Goal: Use online tool/utility: Utilize a website feature to perform a specific function

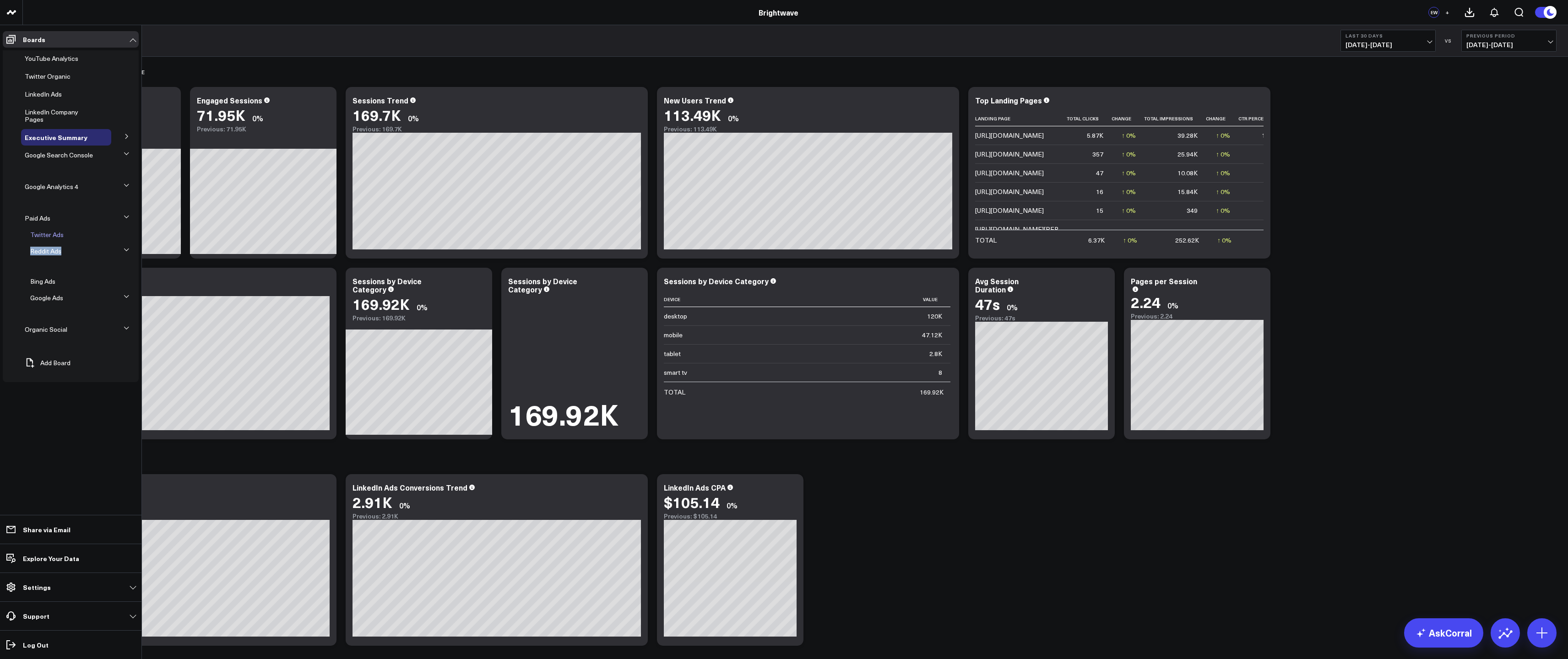
drag, startPoint x: 57, startPoint y: 253, endPoint x: 45, endPoint y: 232, distance: 24.2
click at [45, 232] on ul "Twitter Ads Reddit Ads Bing Ads Google Ads" at bounding box center [71, 273] width 136 height 93
drag, startPoint x: 59, startPoint y: 298, endPoint x: 53, endPoint y: 248, distance: 50.4
click at [50, 237] on ul "LinkedIn Ads Reddit Ads Bing Ads Twitter Ads Google Ads" at bounding box center [71, 263] width 136 height 110
click at [124, 245] on button at bounding box center [127, 248] width 14 height 24
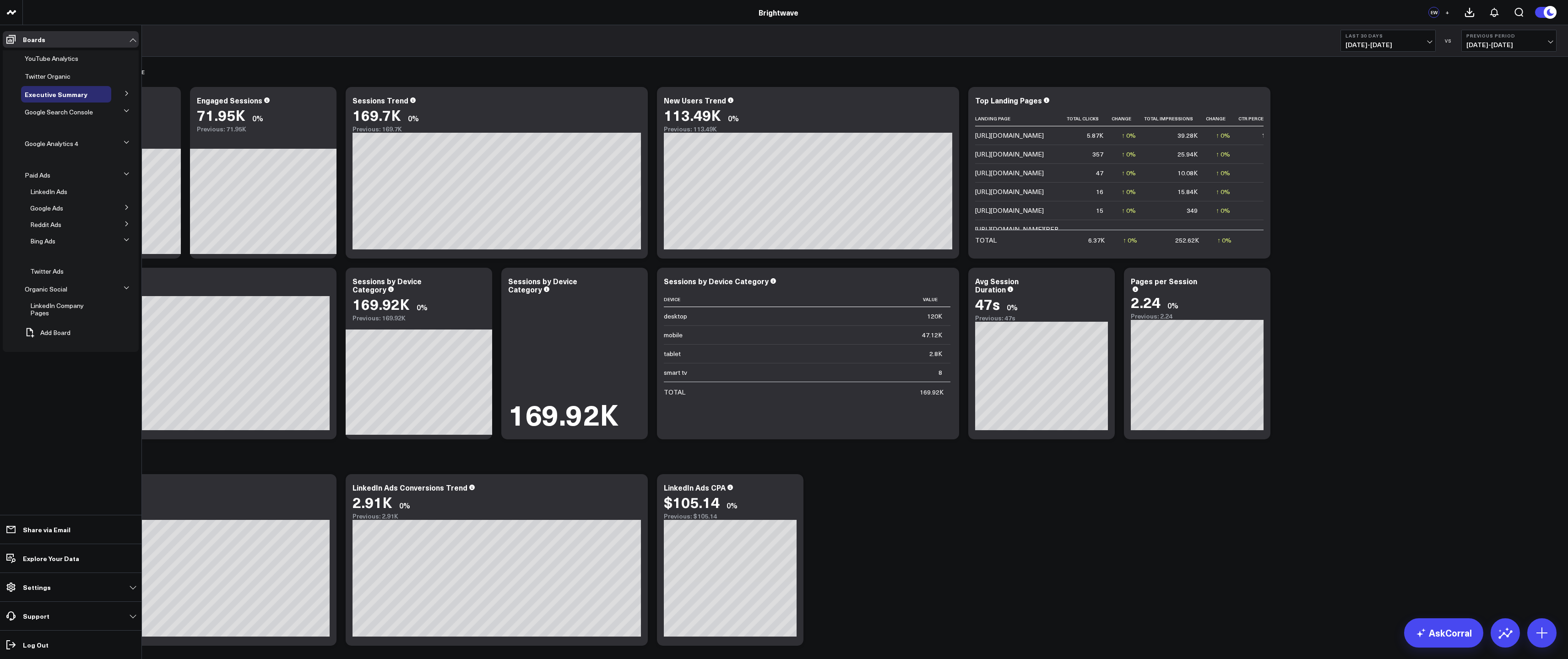
click at [121, 312] on li "LinkedIn Company Pages" at bounding box center [73, 310] width 131 height 24
click at [107, 305] on icon at bounding box center [105, 309] width 11 height 11
click at [107, 60] on icon at bounding box center [105, 62] width 11 height 11
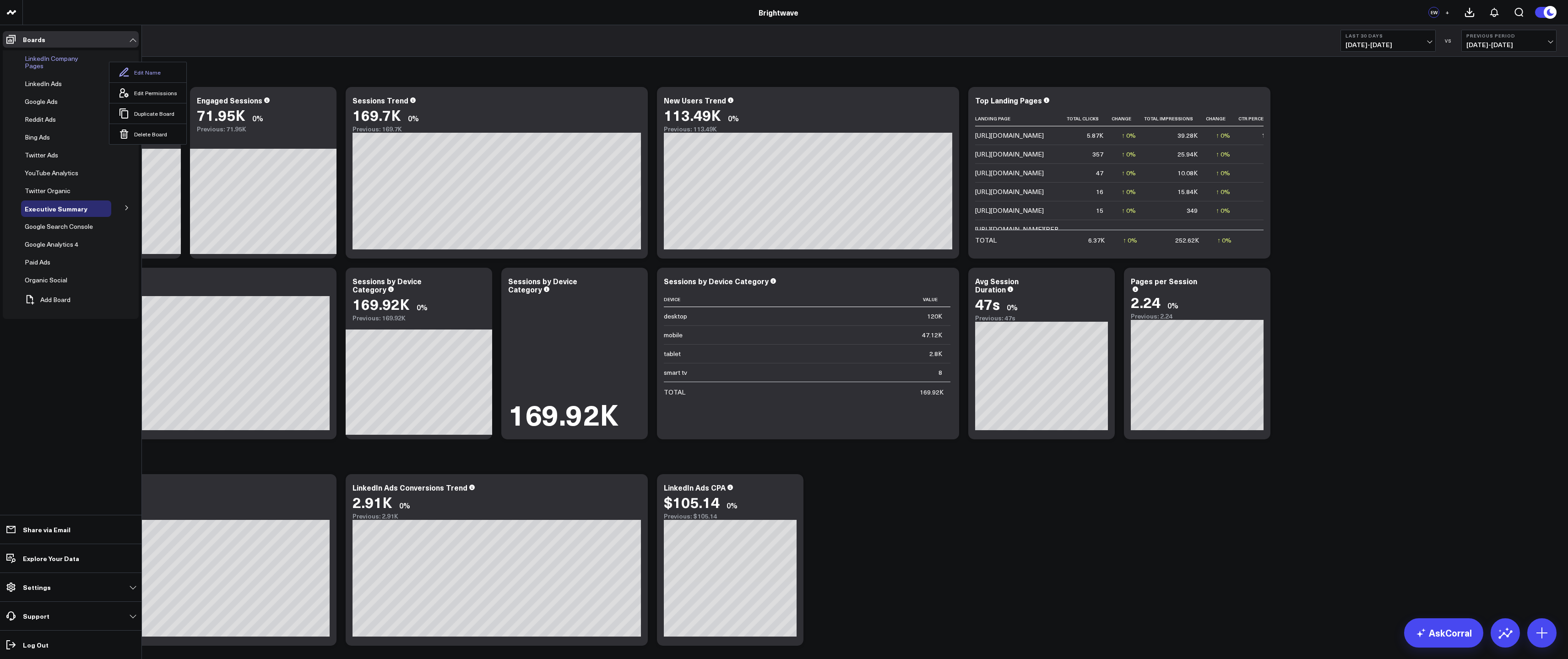
click at [128, 73] on button "Edit Name" at bounding box center [147, 72] width 77 height 20
click at [77, 58] on div "LinkedIn Organic" at bounding box center [61, 57] width 109 height 11
click at [118, 58] on icon at bounding box center [121, 57] width 8 height 8
click at [82, 58] on icon at bounding box center [85, 59] width 11 height 11
click at [106, 75] on button "Edit Name" at bounding box center [124, 72] width 77 height 20
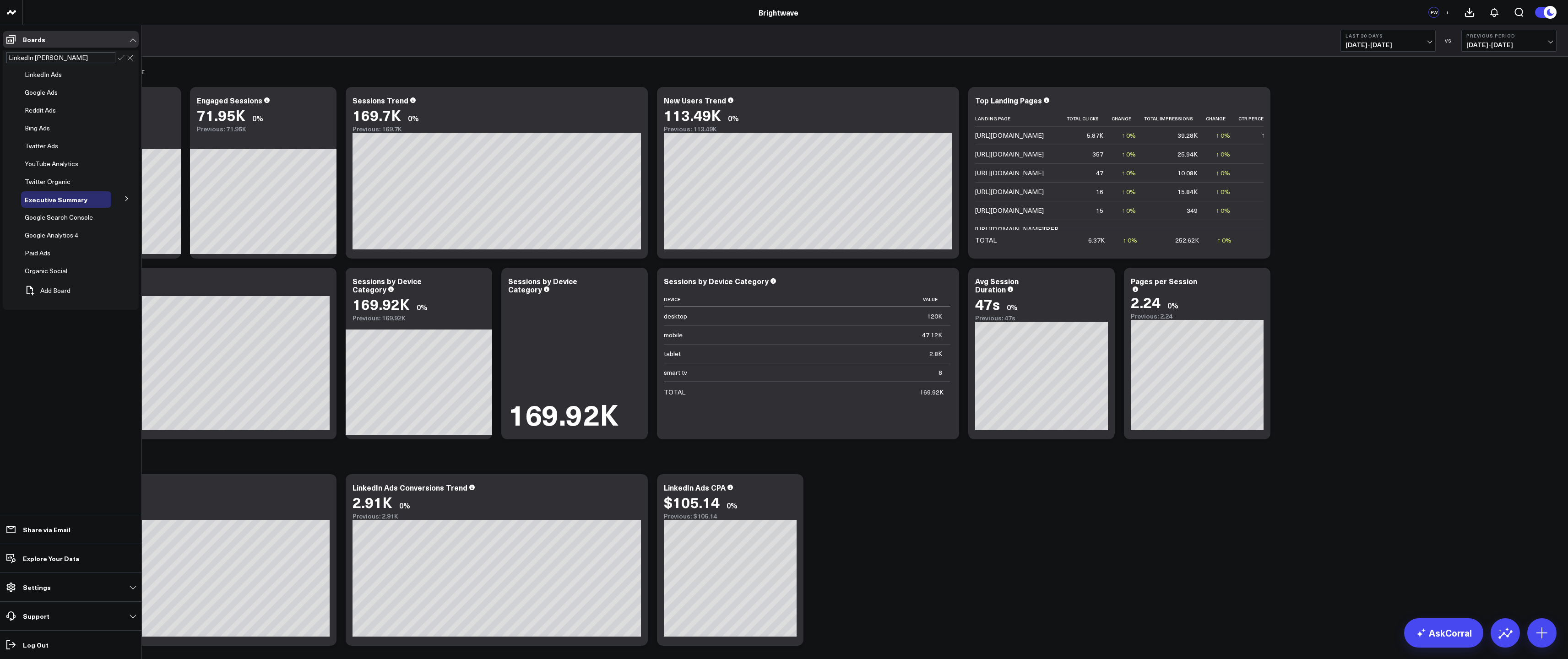
click at [104, 59] on div "LinkedIn Ana" at bounding box center [61, 57] width 109 height 11
click at [89, 168] on button at bounding box center [89, 165] width 14 height 7
click at [99, 176] on icon at bounding box center [104, 179] width 11 height 11
click at [78, 179] on icon at bounding box center [82, 183] width 11 height 11
click at [68, 169] on div "YouTube" at bounding box center [66, 165] width 90 height 17
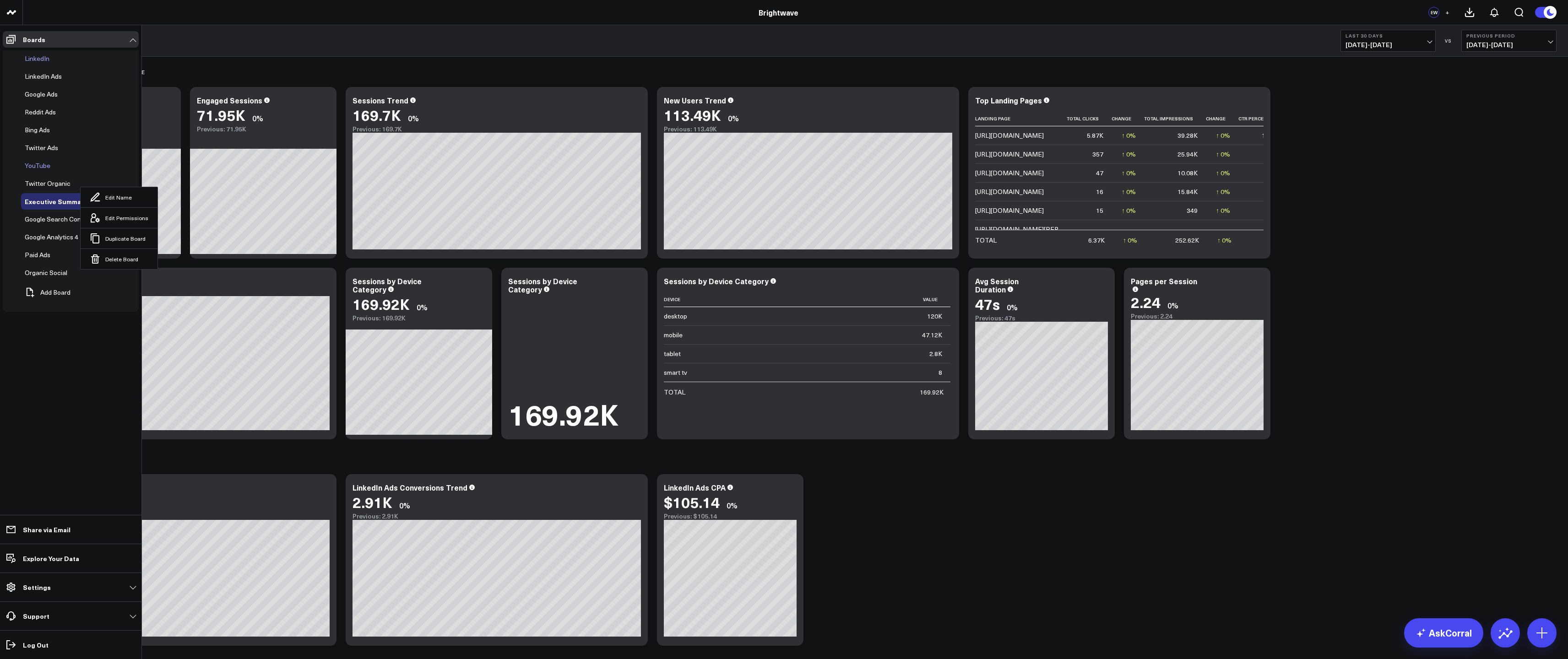
click at [57, 164] on icon at bounding box center [62, 166] width 11 height 11
click at [57, 164] on icon at bounding box center [62, 166] width 11 height 11
click at [77, 186] on icon at bounding box center [82, 183] width 11 height 11
click at [93, 190] on button "Edit Name" at bounding box center [119, 197] width 77 height 20
click at [124, 182] on icon at bounding box center [121, 182] width 8 height 8
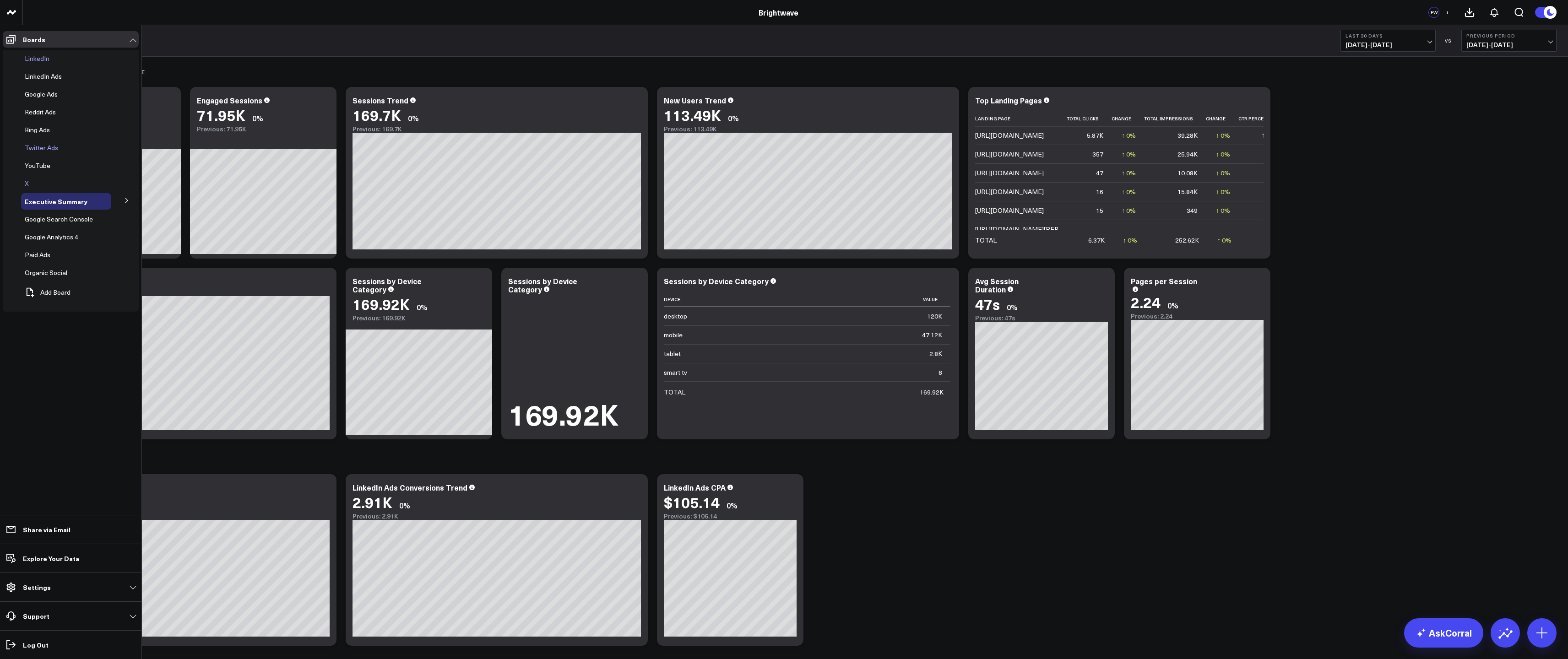
click at [63, 152] on div "Twitter Ads" at bounding box center [66, 148] width 90 height 17
click at [64, 148] on icon at bounding box center [69, 148] width 11 height 11
click at [81, 163] on icon at bounding box center [84, 161] width 11 height 11
click at [37, 144] on div "Twitter Ads" at bounding box center [61, 146] width 109 height 11
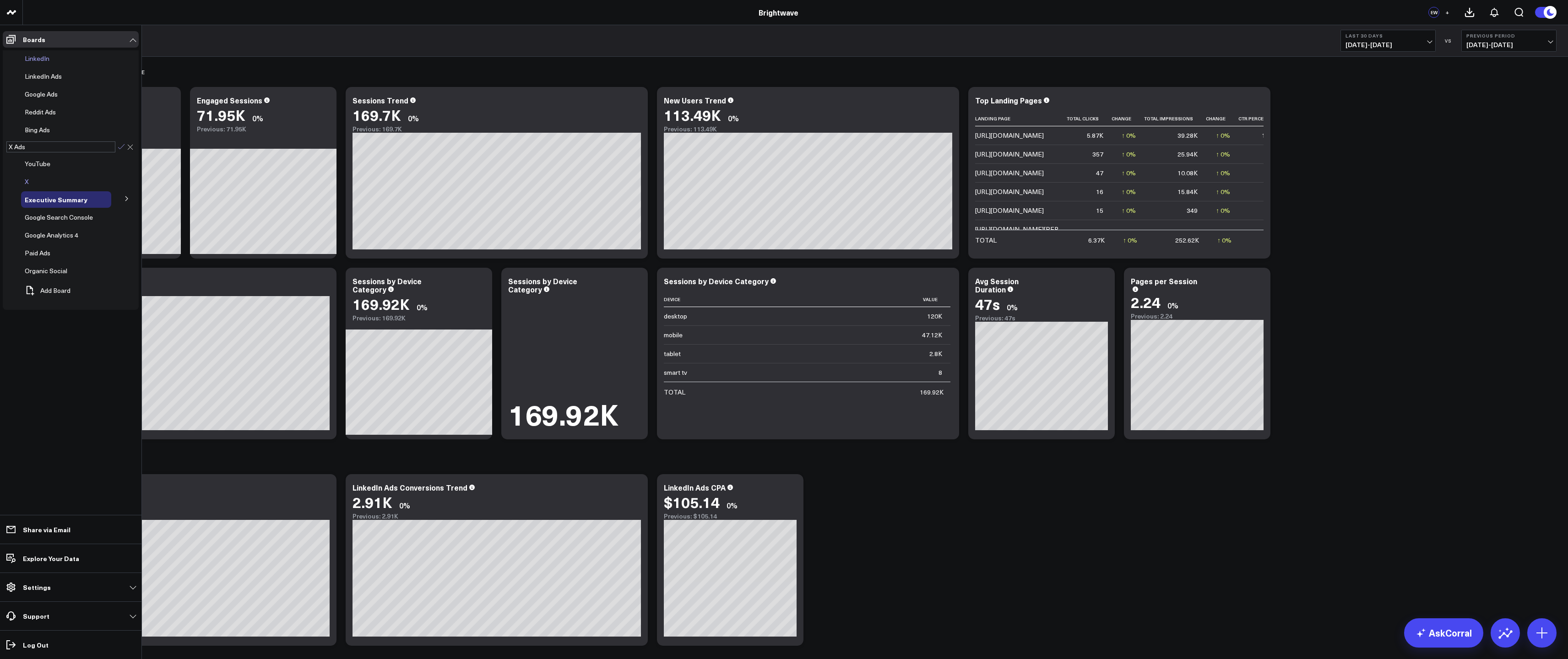
click at [121, 147] on icon at bounding box center [121, 146] width 7 height 5
click at [90, 238] on button at bounding box center [89, 236] width 14 height 7
click at [96, 245] on button "Edit Name" at bounding box center [129, 250] width 77 height 20
click at [41, 223] on div "Google Search Console" at bounding box center [66, 219] width 90 height 17
click at [100, 217] on icon at bounding box center [104, 219] width 11 height 11
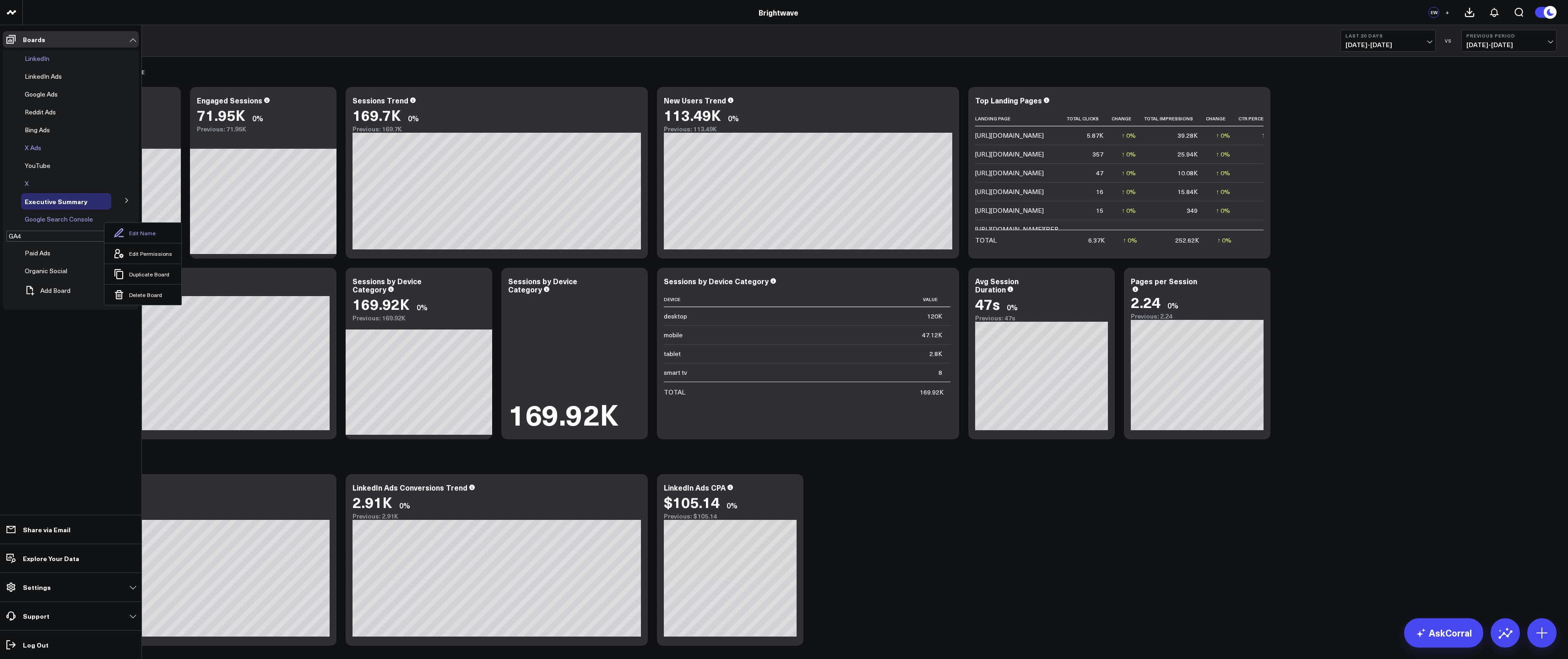
click at [115, 229] on icon at bounding box center [119, 233] width 11 height 11
click at [7, 39] on icon at bounding box center [11, 39] width 11 height 11
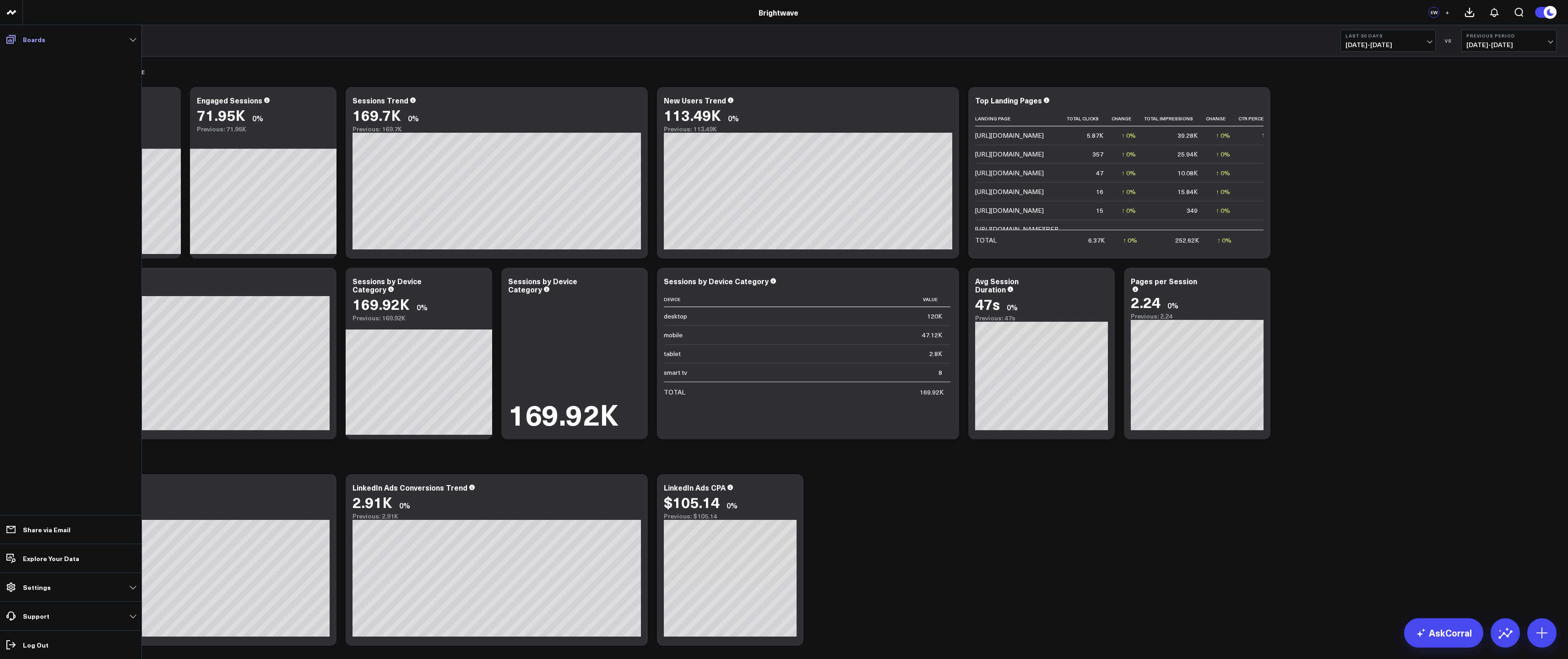
click at [6, 36] on icon at bounding box center [11, 39] width 11 height 11
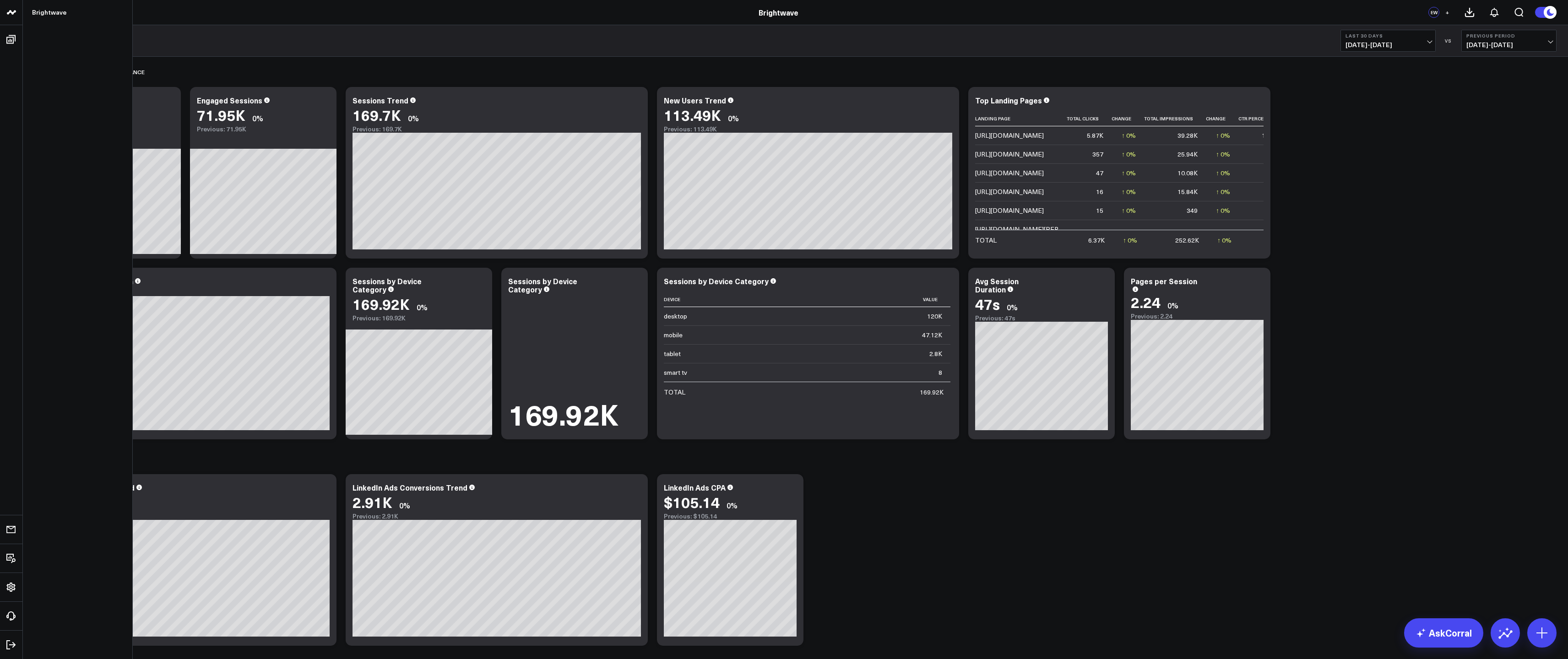
click at [14, 11] on icon at bounding box center [13, 12] width 5 height 4
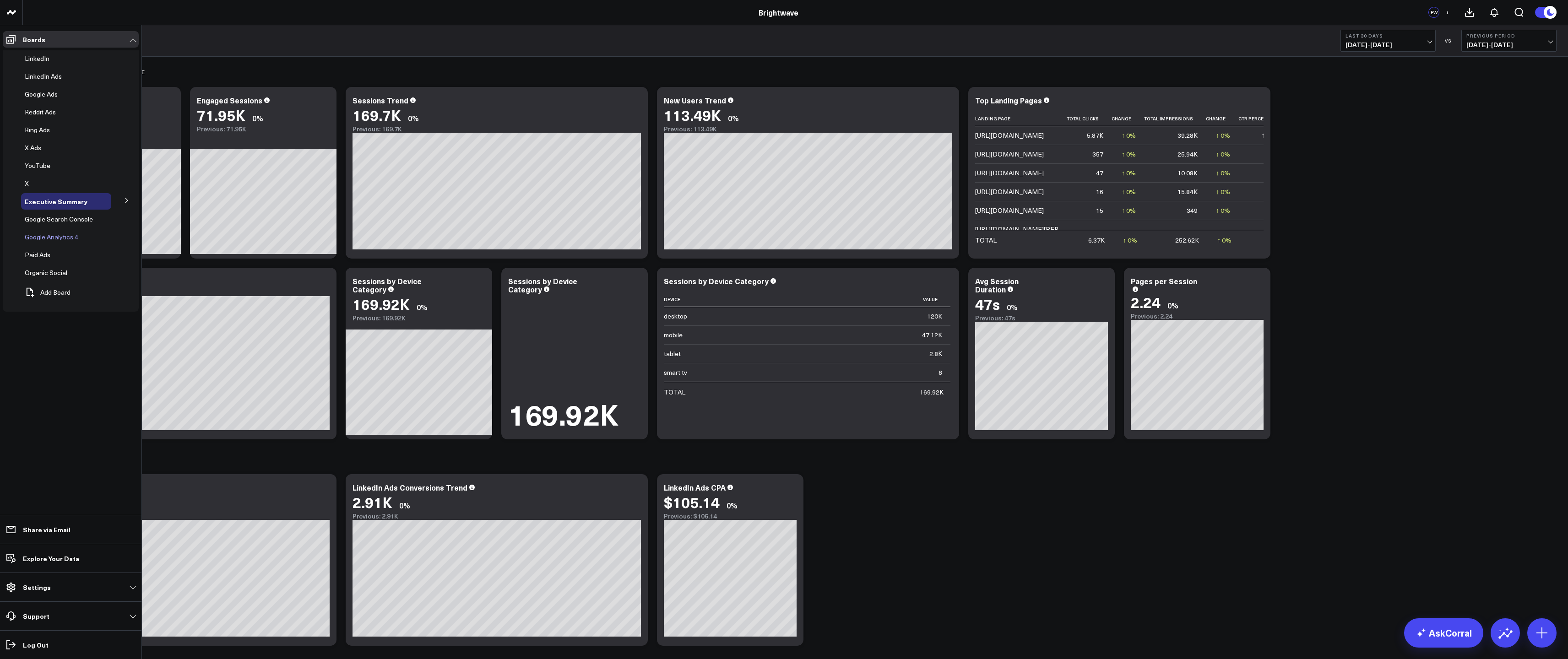
click at [90, 239] on button at bounding box center [89, 236] width 14 height 7
click at [99, 248] on button "Edit Name" at bounding box center [129, 250] width 77 height 20
click at [119, 234] on icon at bounding box center [121, 236] width 8 height 8
click at [99, 222] on icon at bounding box center [104, 219] width 11 height 11
click at [111, 231] on button "Edit Name" at bounding box center [143, 233] width 77 height 20
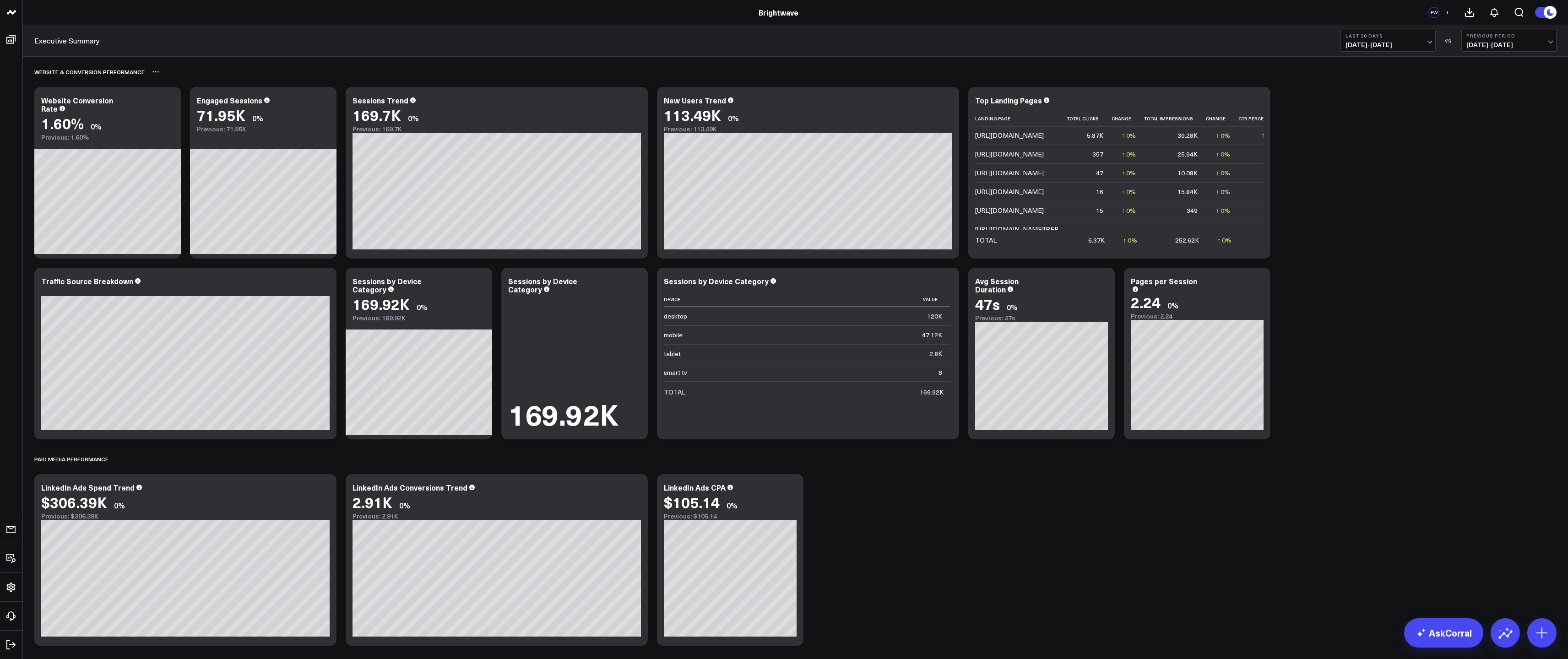
click at [233, 65] on div "Website & Conversion Performance" at bounding box center [795, 72] width 1522 height 21
click at [244, 17] on header "Brightwave Brightwave EW +" at bounding box center [784, 13] width 1568 height 25
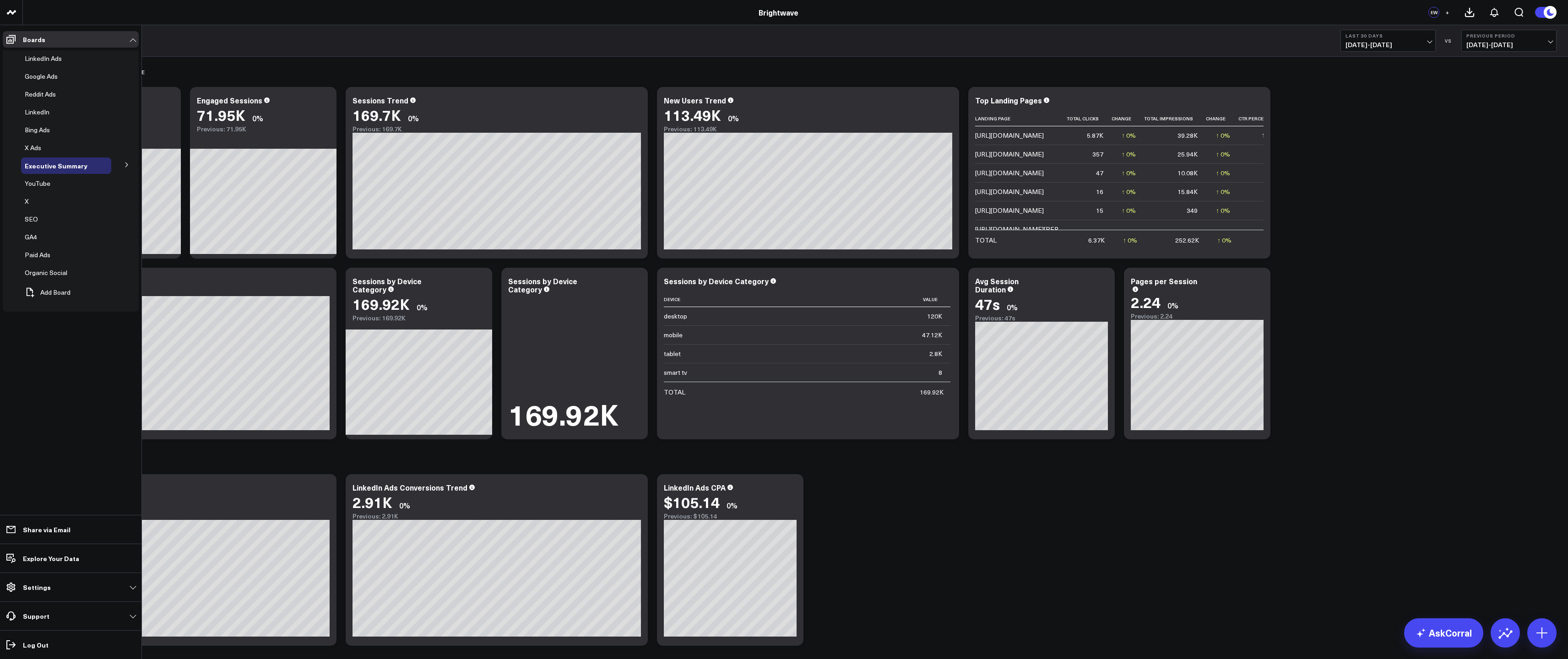
click at [58, 254] on icon at bounding box center [62, 255] width 11 height 11
click at [95, 283] on button "Delete Board" at bounding box center [95, 289] width 67 height 21
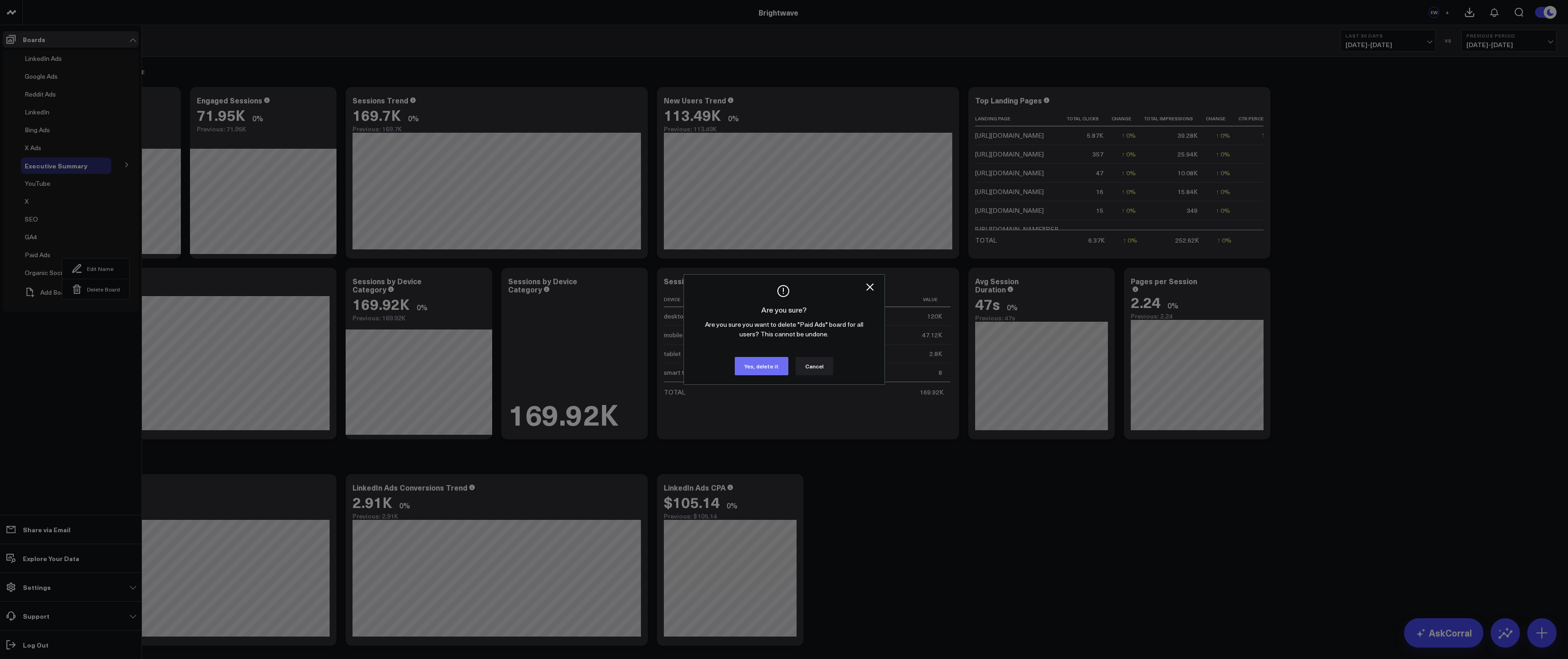
click at [751, 361] on button "Yes, delete it" at bounding box center [761, 365] width 53 height 18
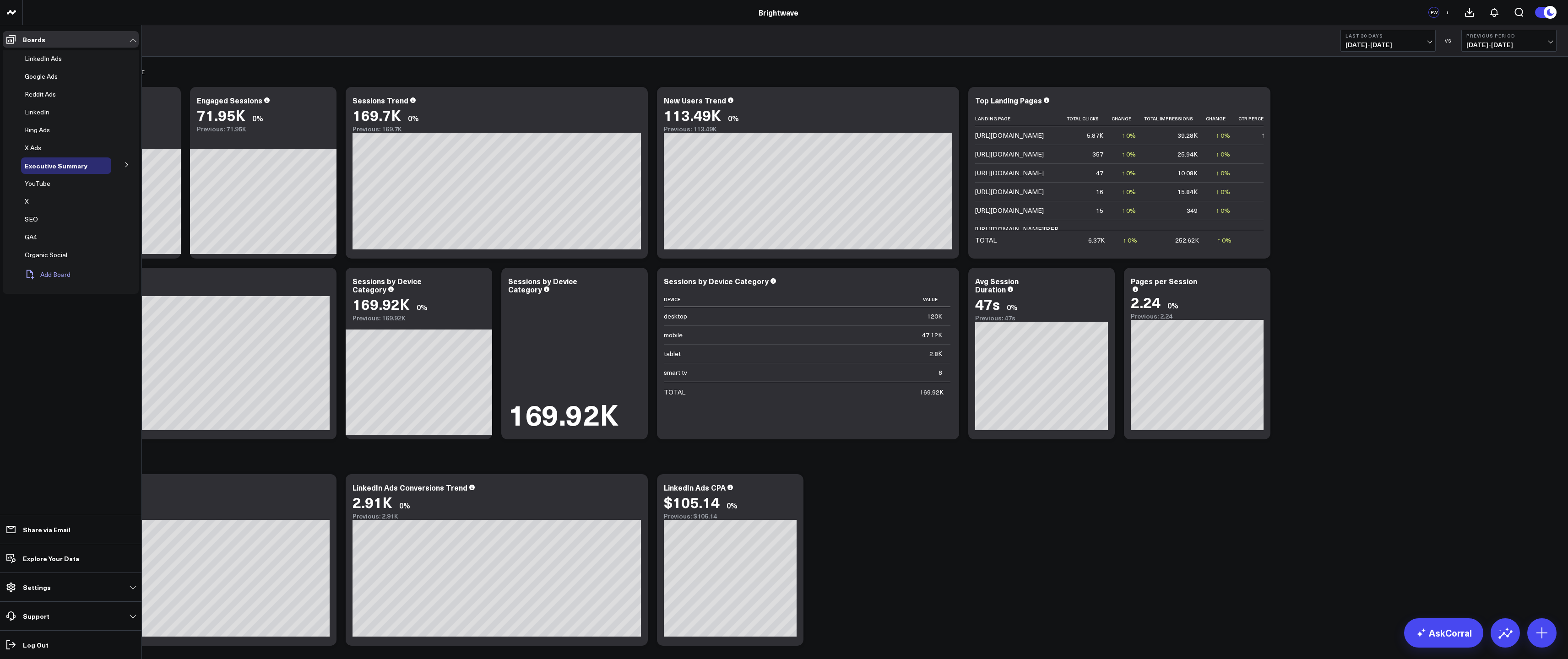
click at [58, 274] on button "Add Board" at bounding box center [46, 274] width 49 height 20
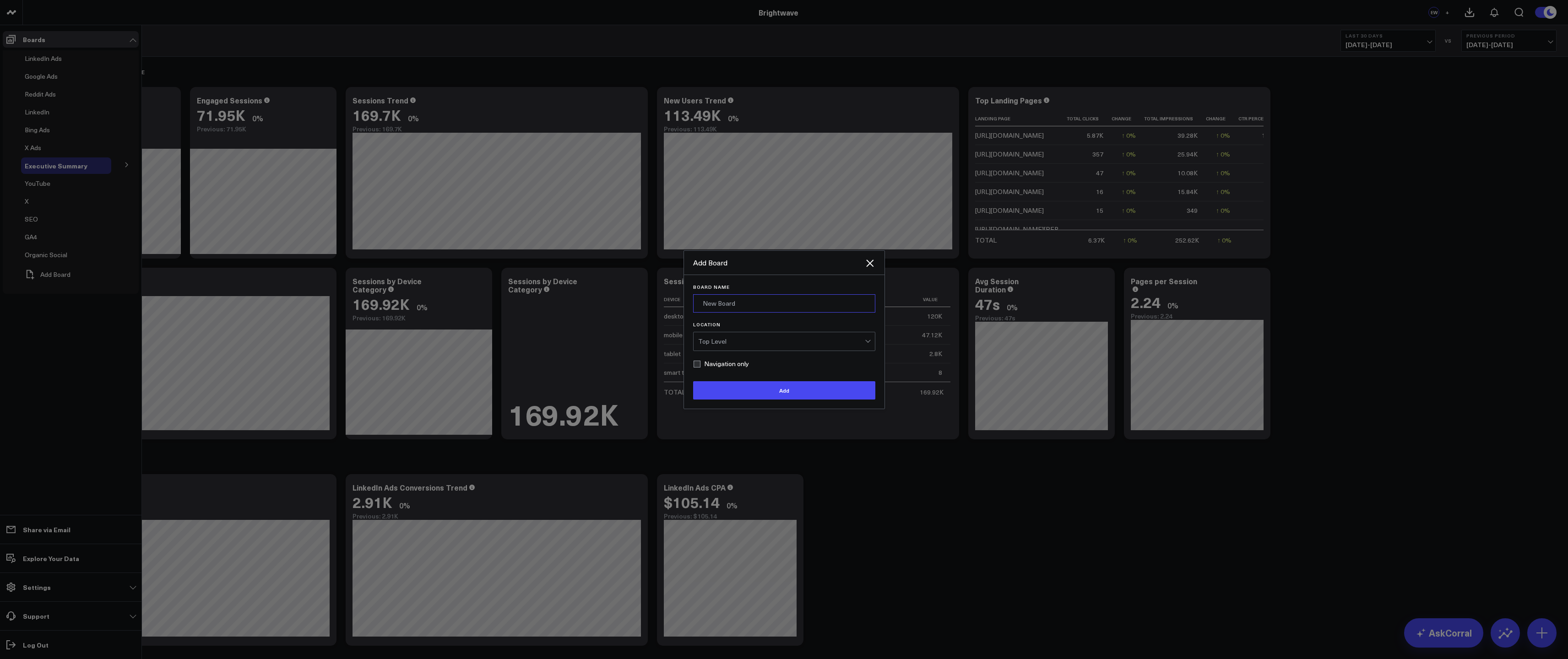
click at [767, 300] on input "Board Name" at bounding box center [784, 303] width 183 height 18
type input "Paid Media"
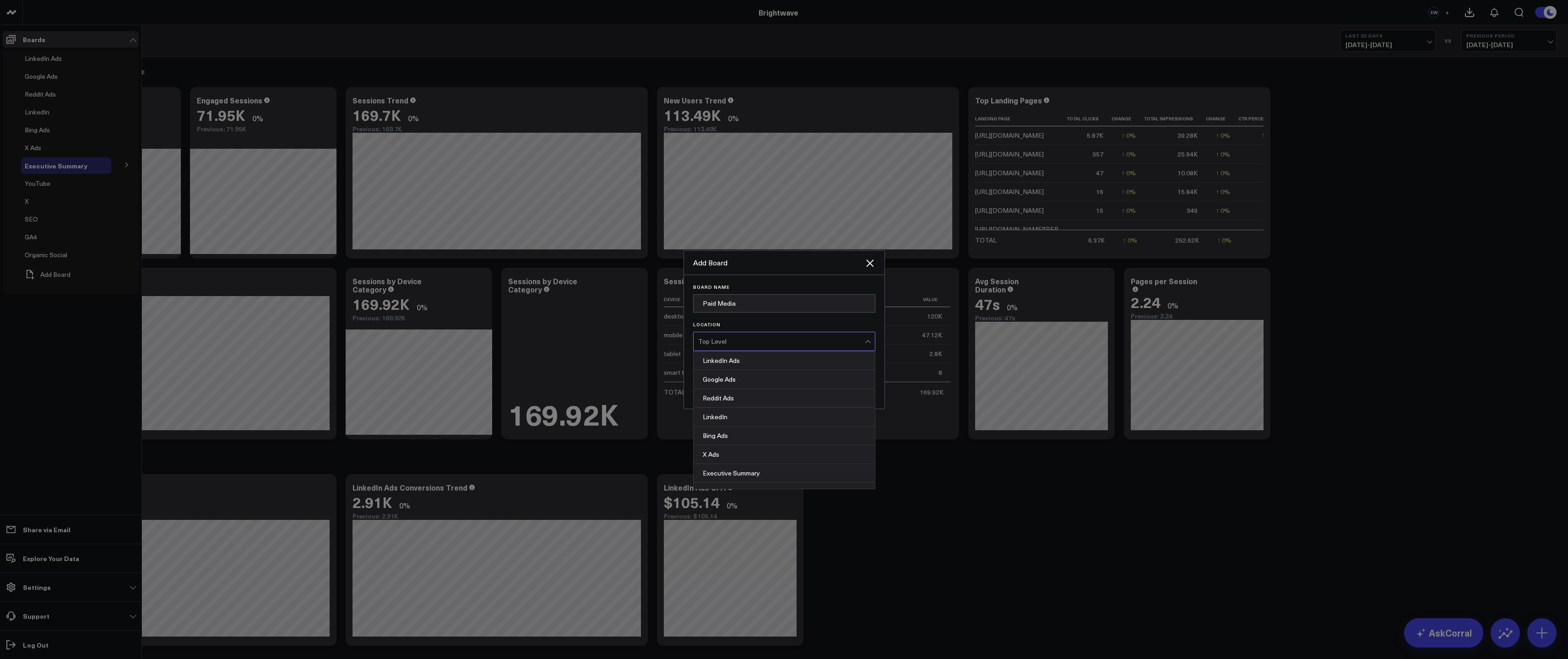
click at [791, 343] on div "Top Level" at bounding box center [781, 341] width 167 height 7
click at [789, 349] on div "Top Level" at bounding box center [781, 341] width 167 height 18
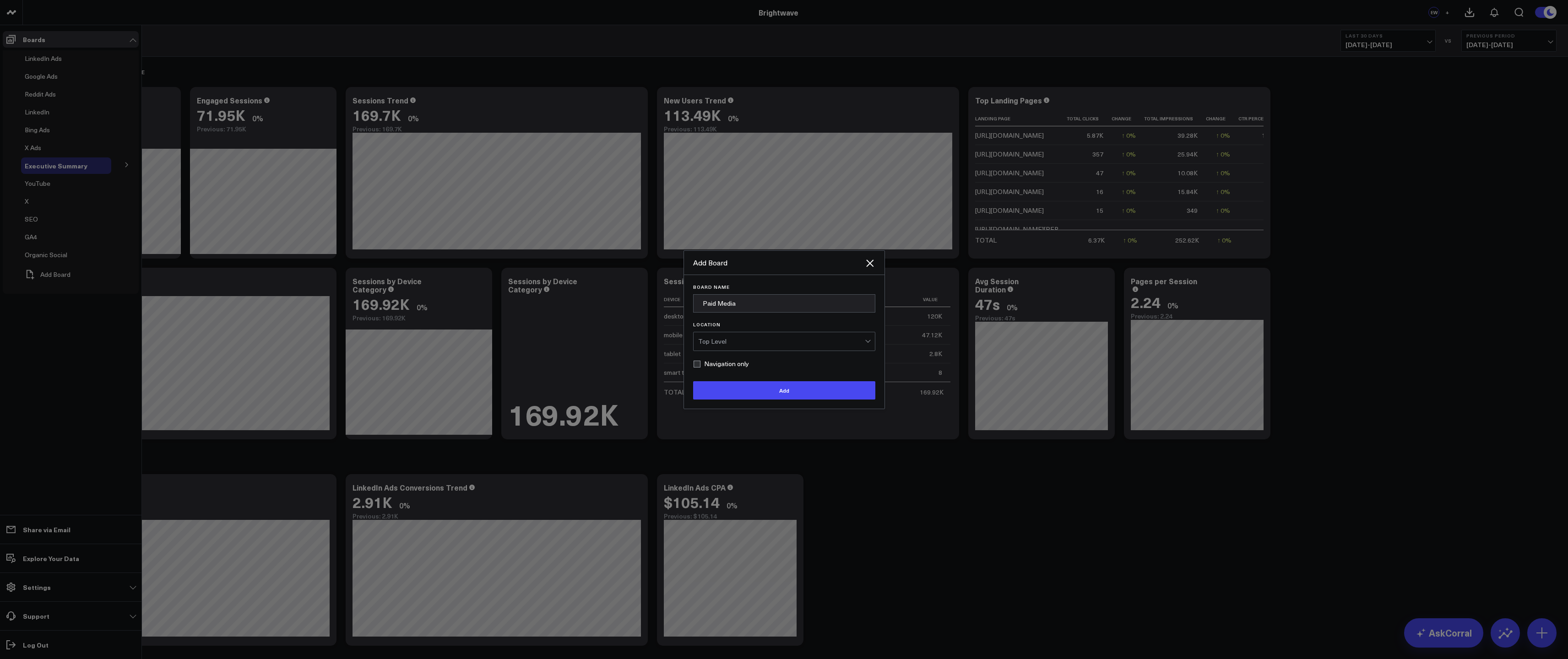
click at [726, 365] on label "Navigation only" at bounding box center [721, 363] width 56 height 7
click at [700, 365] on input "Navigation only" at bounding box center [696, 363] width 7 height 7
click at [726, 365] on label "Navigation only" at bounding box center [721, 363] width 56 height 7
click at [700, 365] on input "Navigation only" at bounding box center [696, 363] width 7 height 7
checkbox input "false"
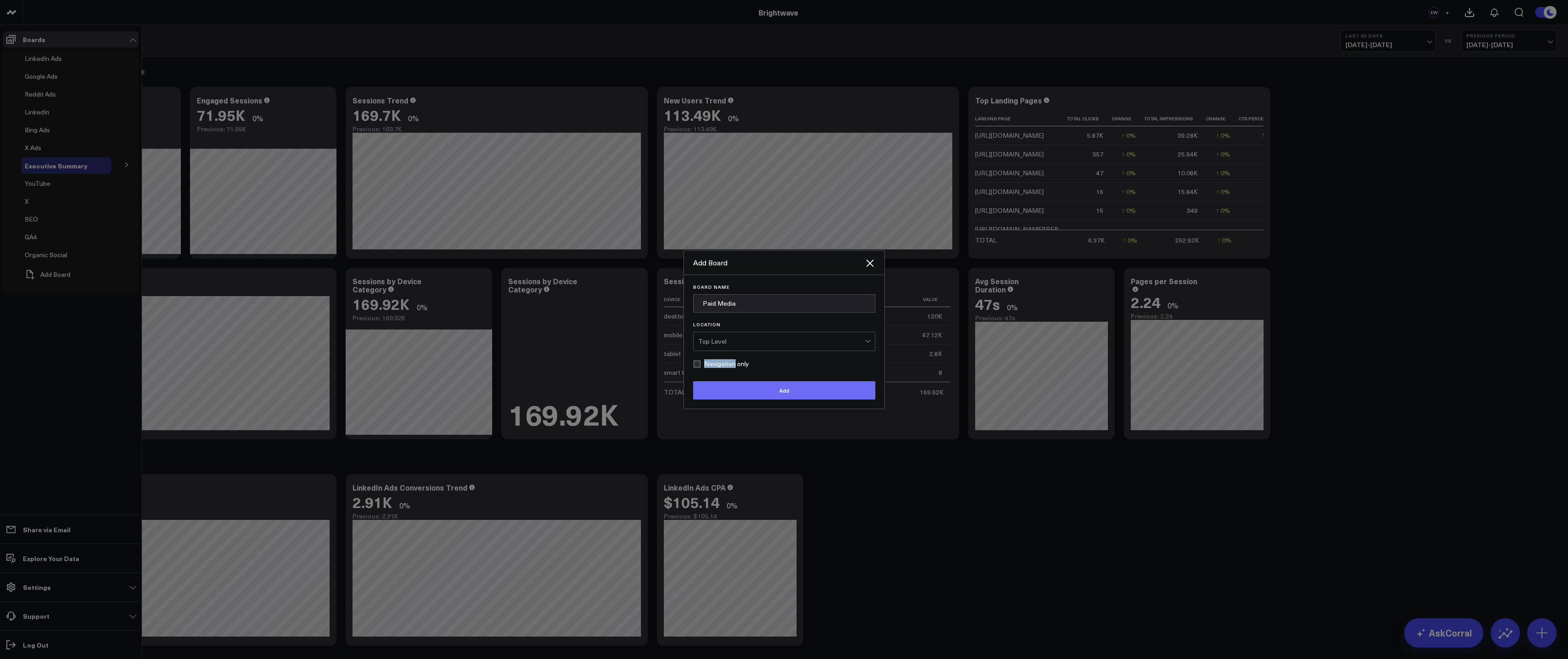
click at [739, 394] on button "Add" at bounding box center [784, 389] width 183 height 18
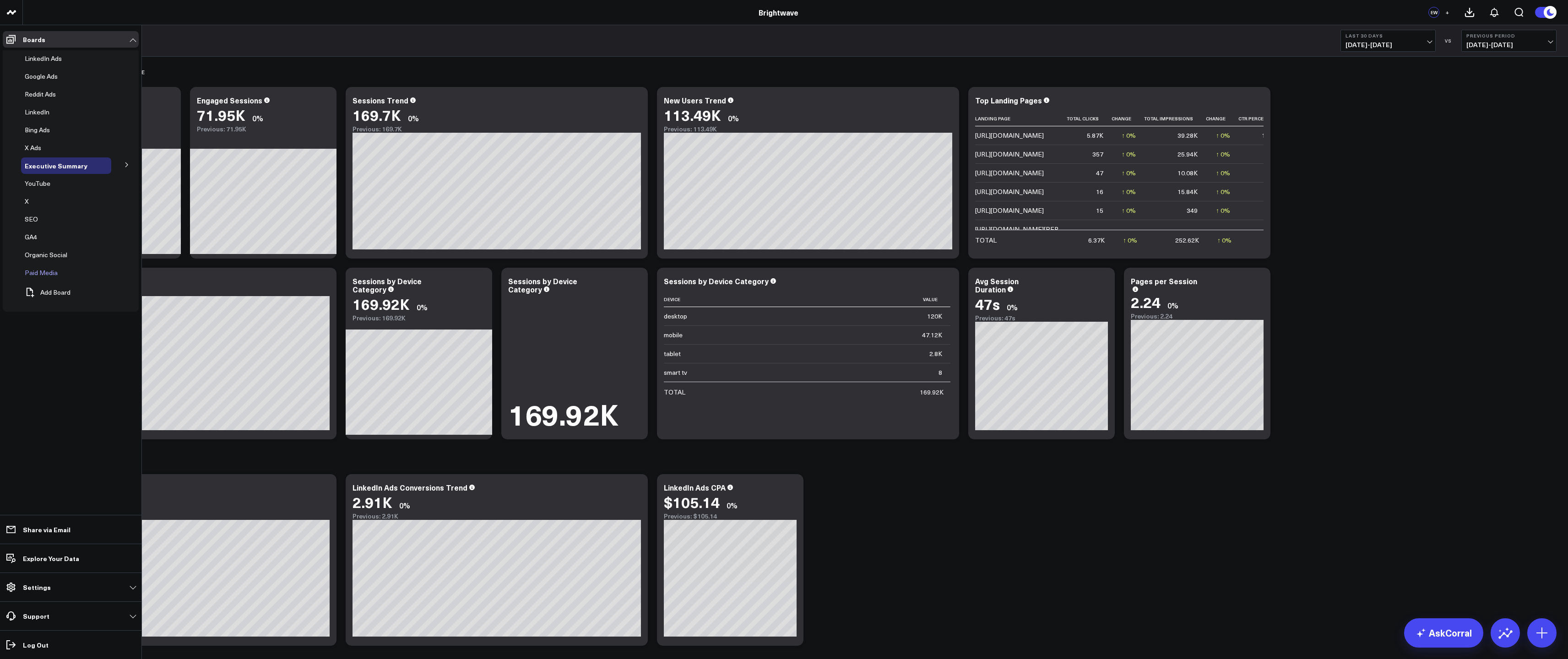
click at [47, 272] on span "Paid Media" at bounding box center [41, 272] width 33 height 9
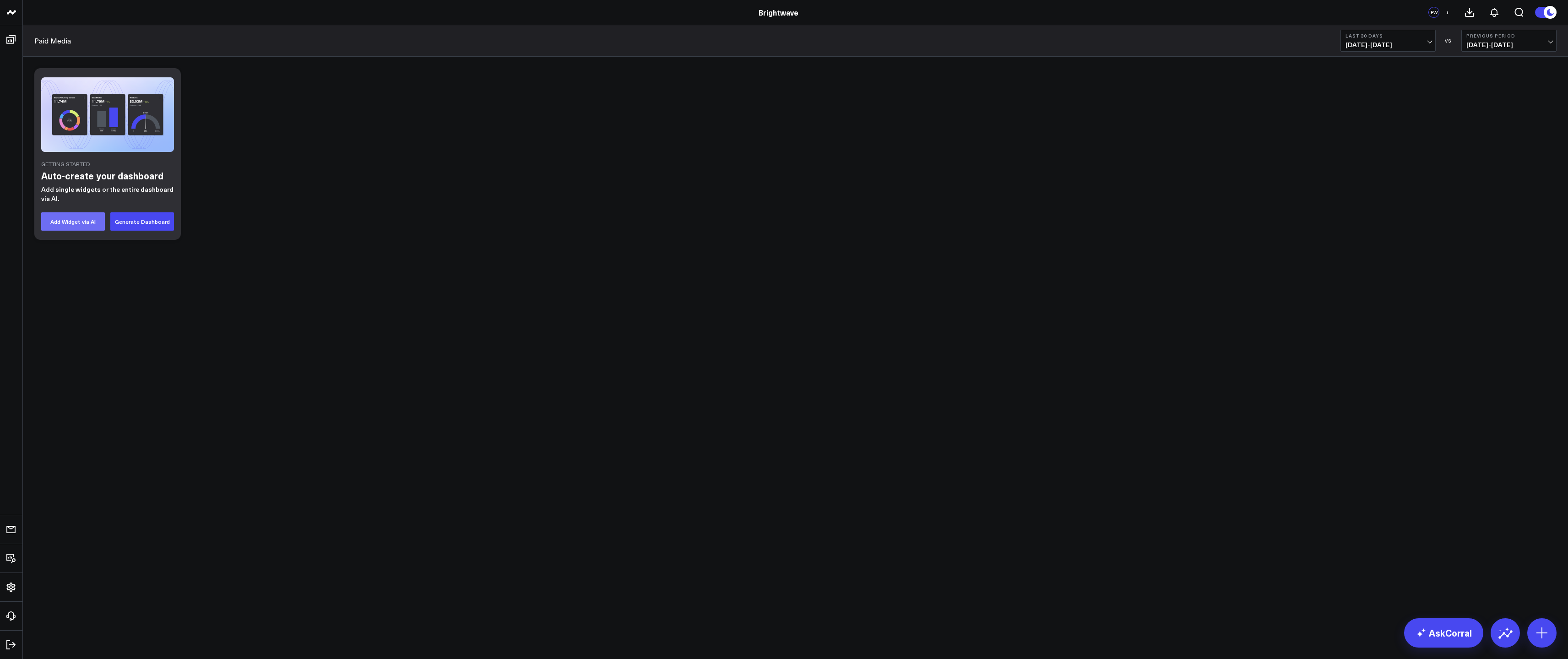
click at [52, 224] on button "Add Widget via AI" at bounding box center [73, 221] width 64 height 18
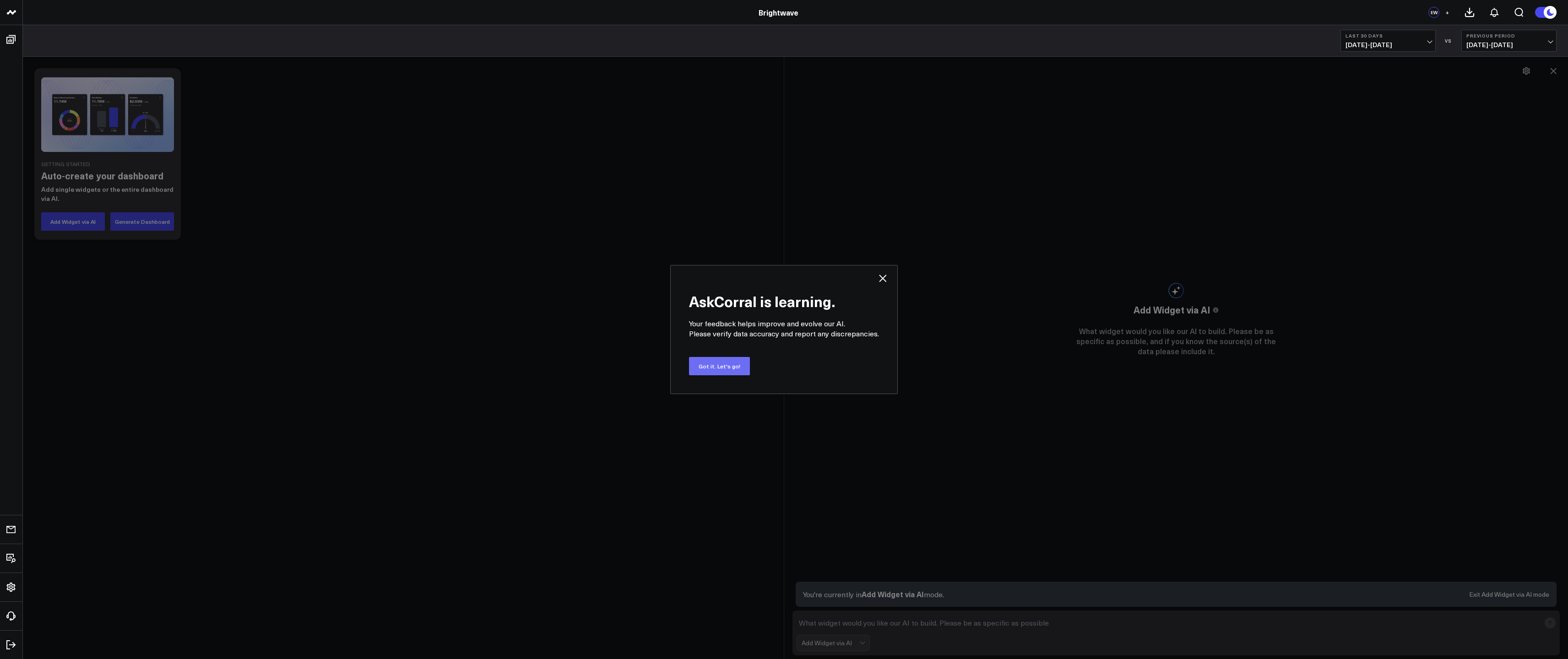
click at [733, 363] on button "Got it. Let's go!" at bounding box center [719, 365] width 61 height 18
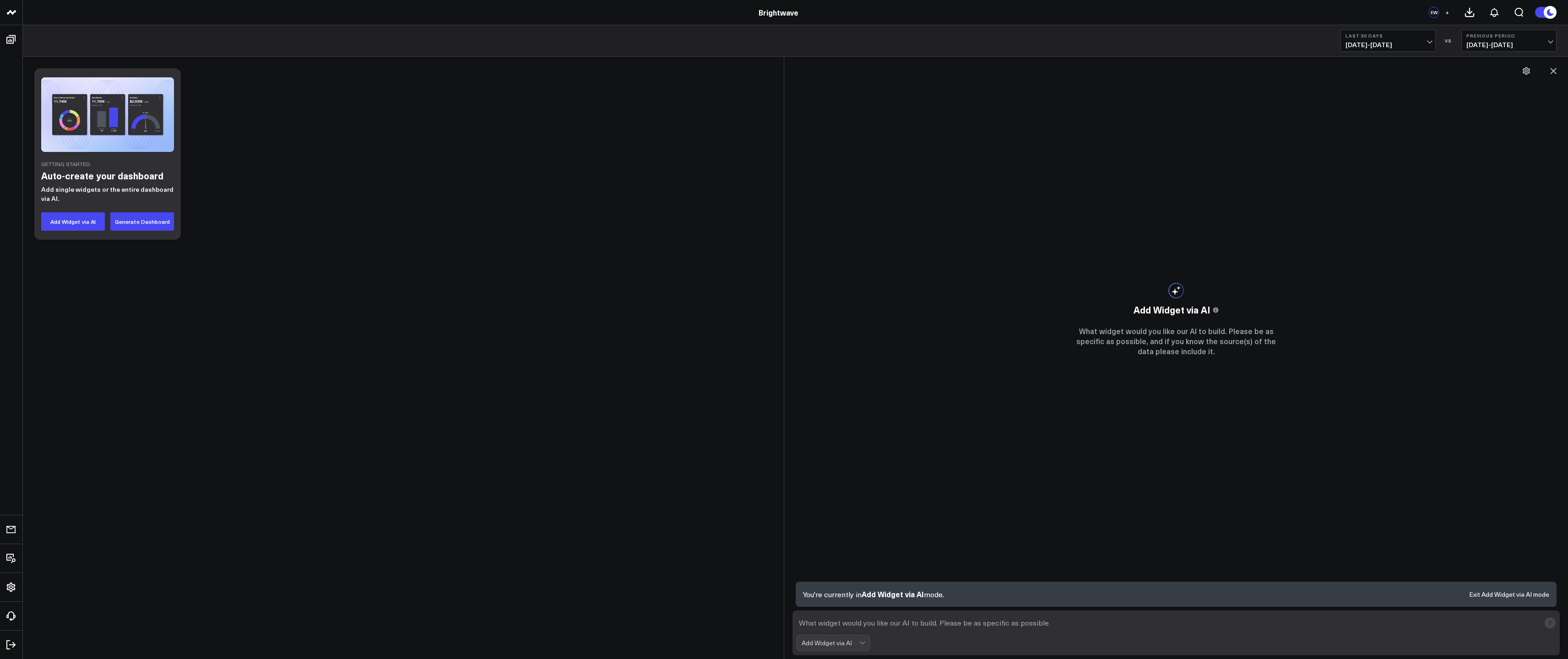
click at [889, 621] on textarea at bounding box center [1168, 622] width 743 height 17
type textarea "Please aggregate all spend from ad platforms"
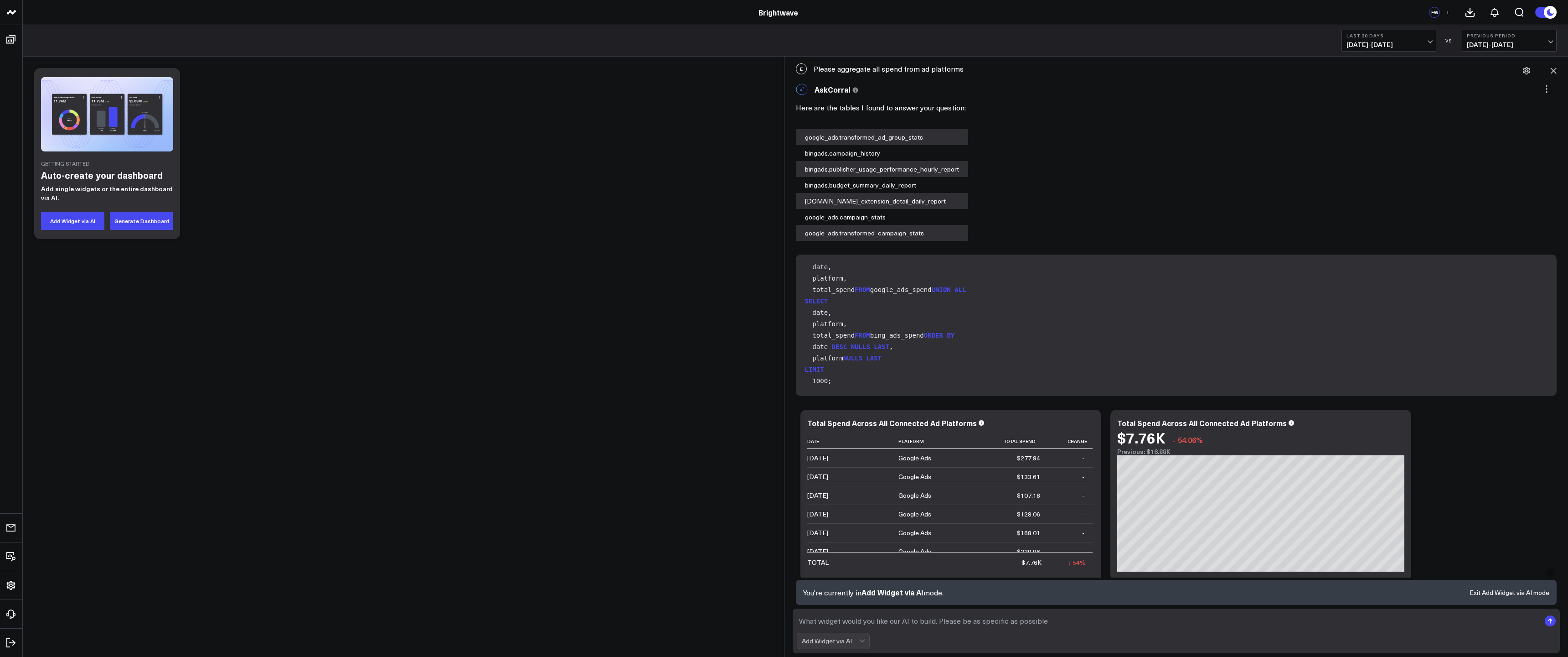
scroll to position [459, 0]
click at [1055, 157] on div "Here are the tables I found to answer your question: google_ads.transformed_ad_…" at bounding box center [1177, 171] width 761 height 141
click at [1528, 72] on icon at bounding box center [1526, 71] width 7 height 8
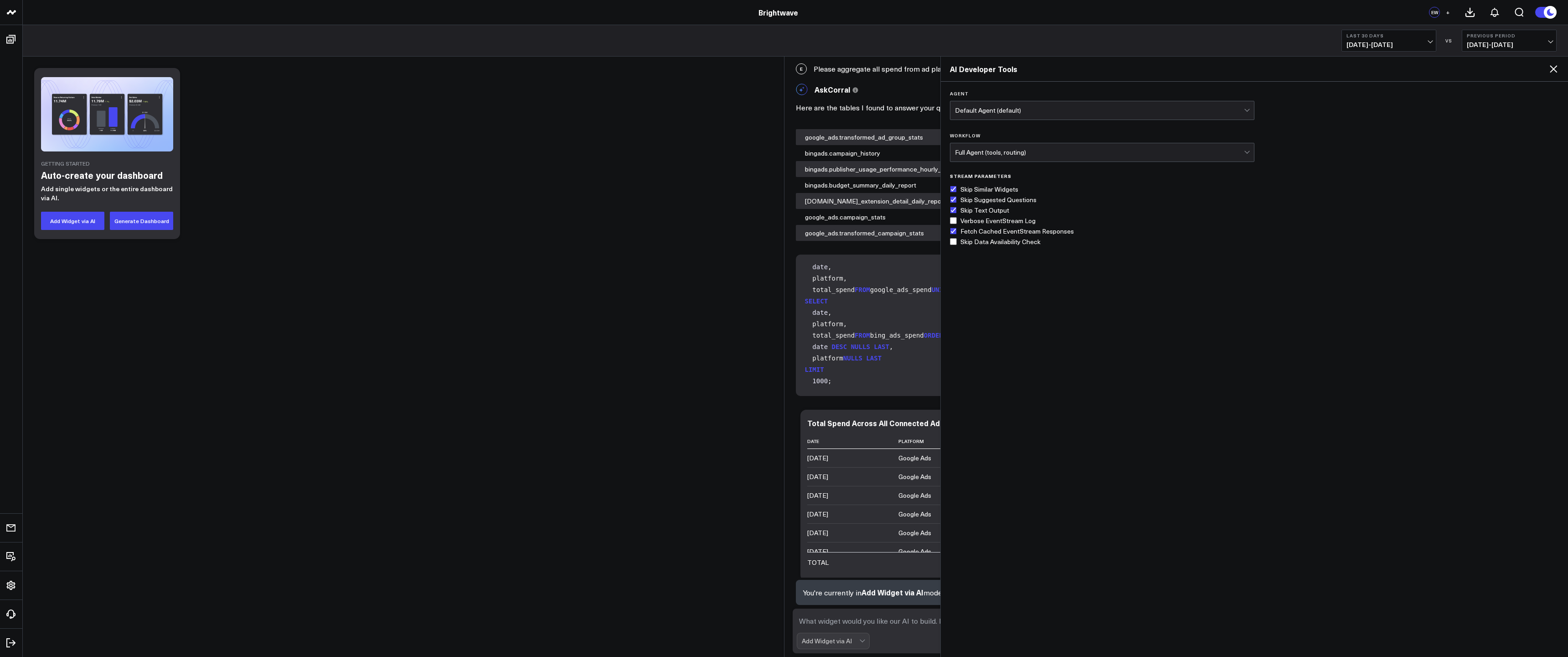
click at [878, 99] on div "AskCorral This feature is experimental, yet powerful. Always check your answers…" at bounding box center [1177, 90] width 761 height 21
click at [1561, 71] on div "AI Developer Tools" at bounding box center [1254, 69] width 627 height 25
click at [1559, 71] on div "AI Developer Tools" at bounding box center [1254, 69] width 627 height 25
click at [1555, 71] on icon at bounding box center [1553, 69] width 11 height 11
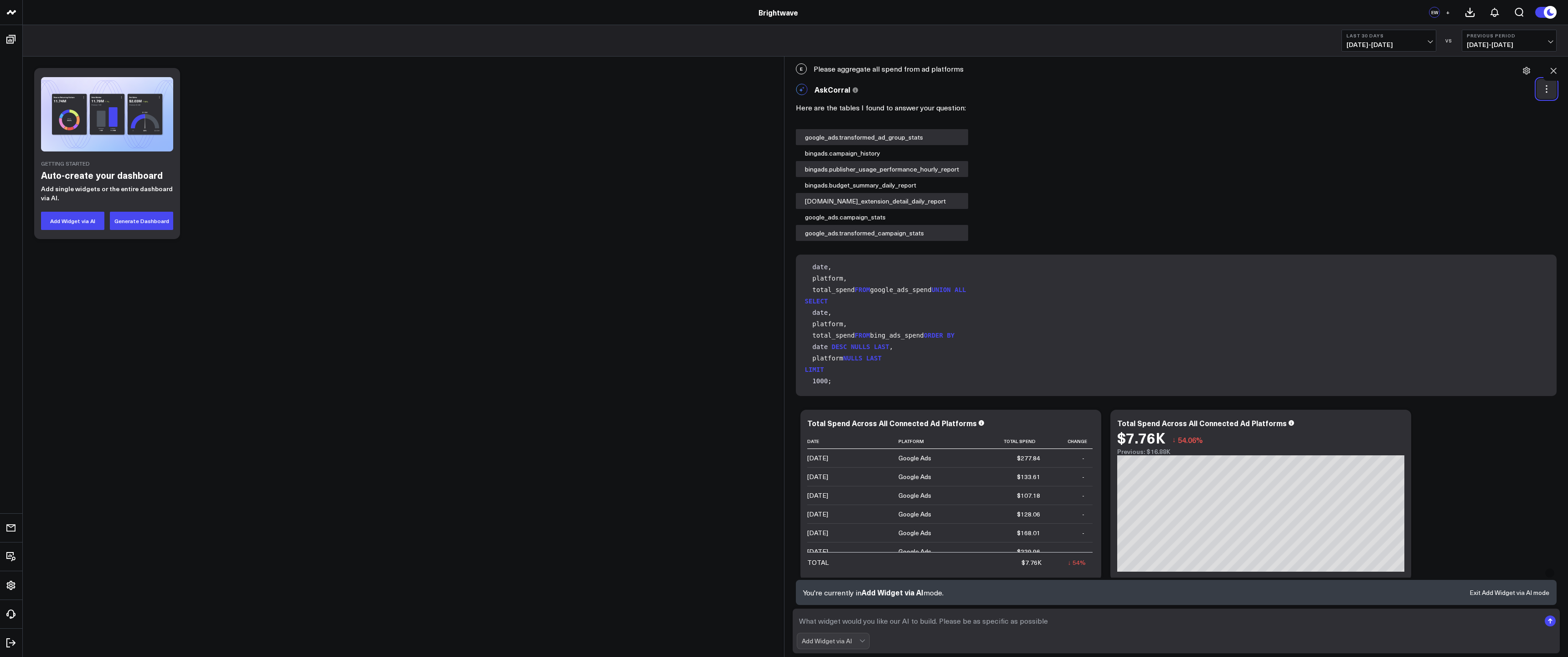
click at [1543, 88] on icon at bounding box center [1547, 89] width 9 height 9
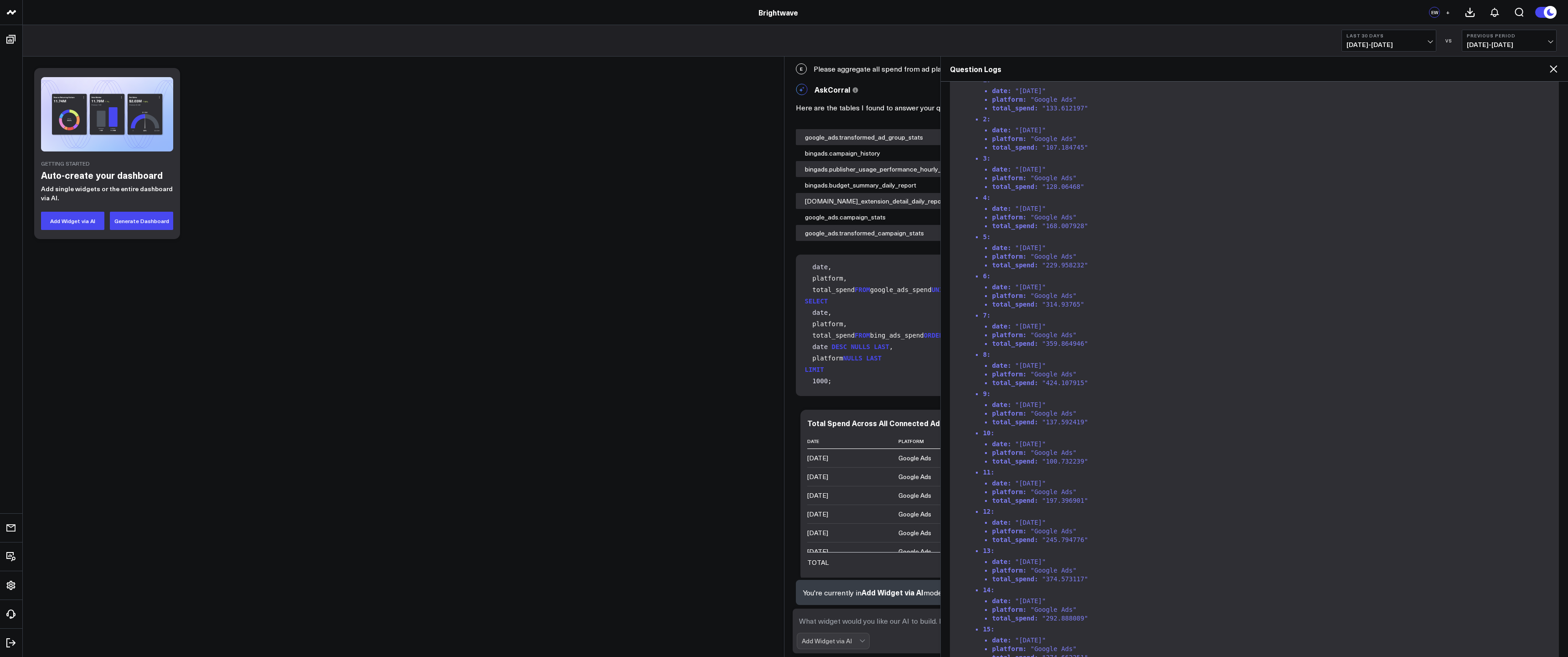
scroll to position [4180, 0]
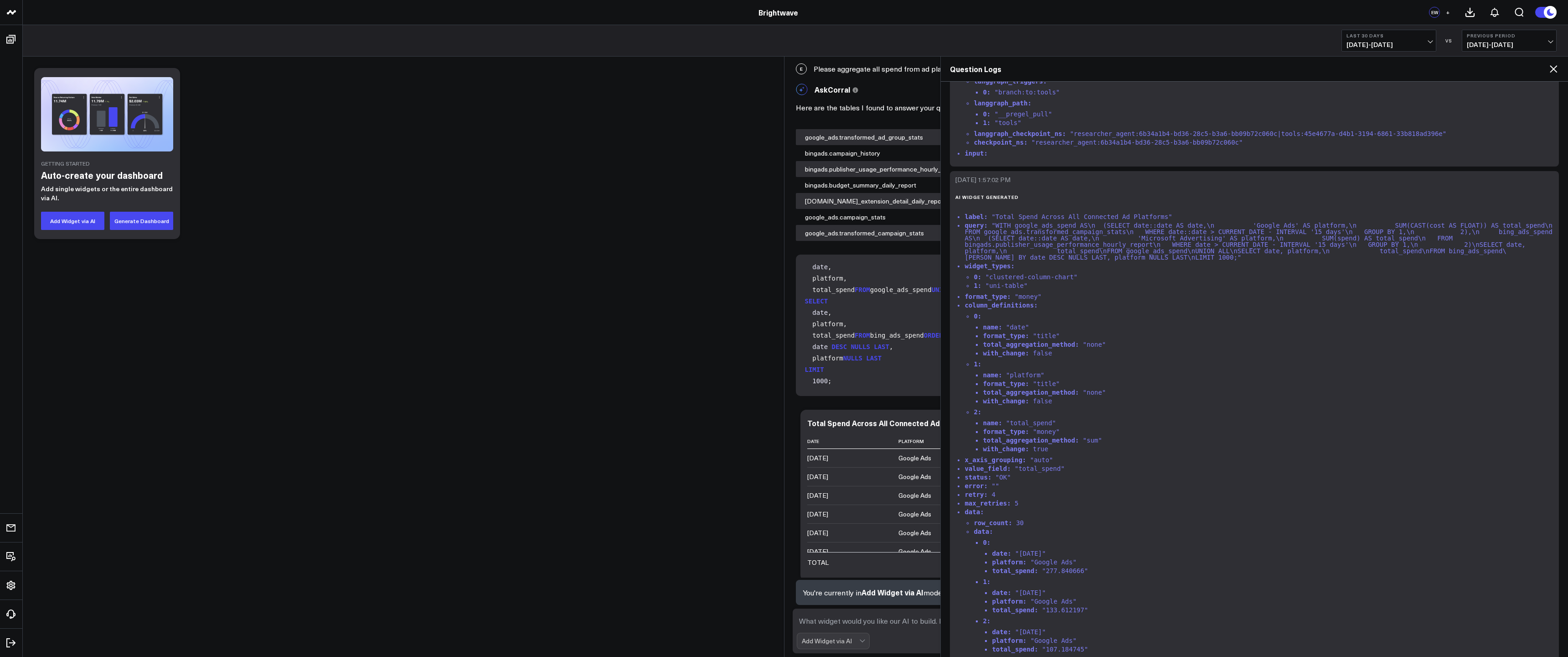
click at [931, 95] on div "AskCorral This feature is experimental, yet powerful. Always check your answers…" at bounding box center [1177, 90] width 761 height 21
click at [1559, 73] on div "Question Logs" at bounding box center [1254, 69] width 627 height 25
click at [1551, 71] on icon at bounding box center [1553, 68] width 7 height 7
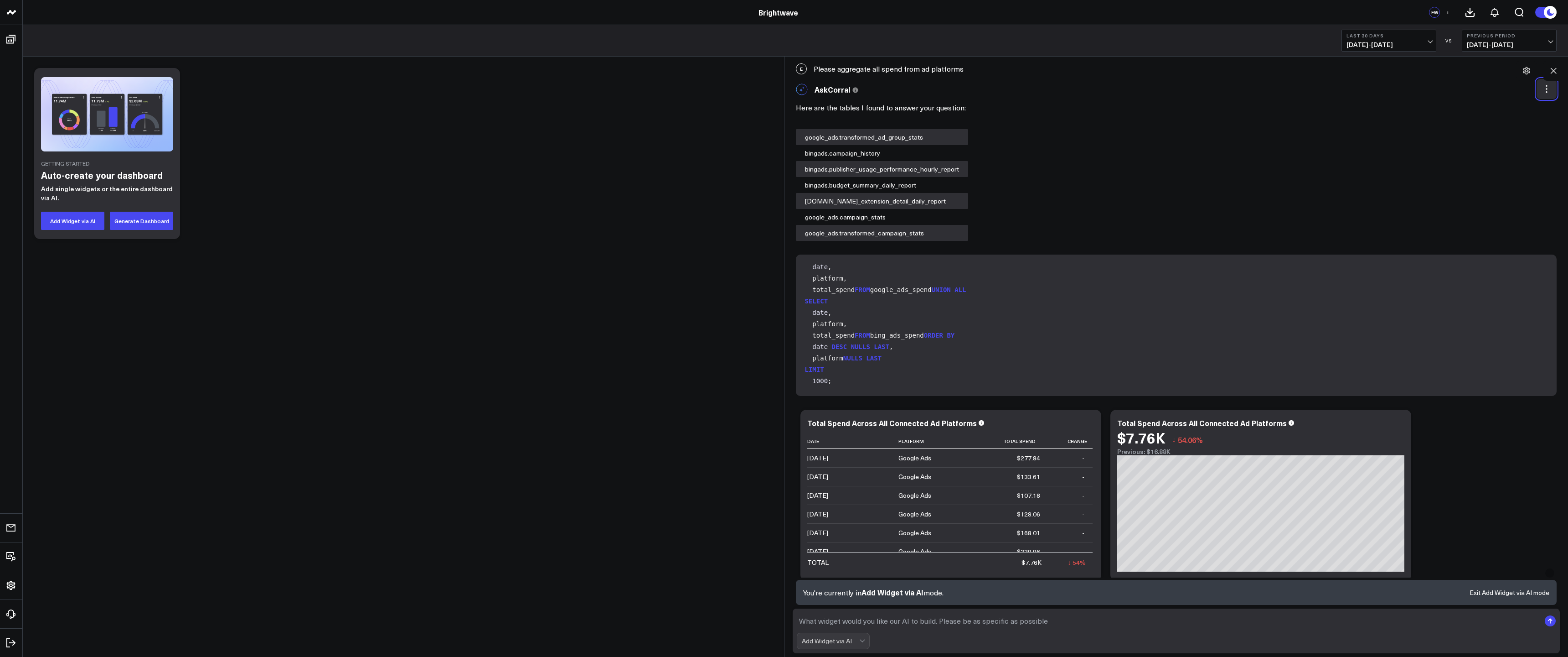
click at [1541, 83] on button at bounding box center [1547, 89] width 20 height 20
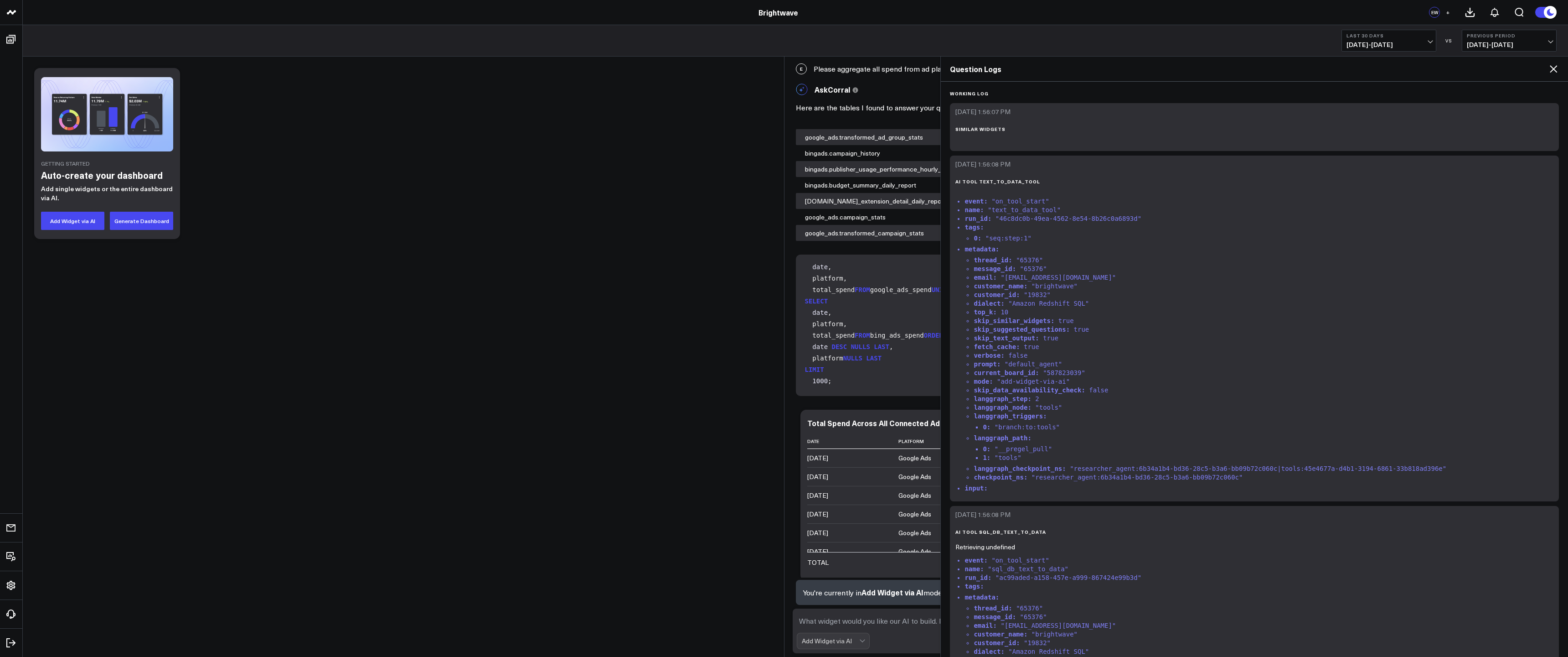
drag, startPoint x: 767, startPoint y: 147, endPoint x: 795, endPoint y: 143, distance: 28.3
click at [767, 147] on div "Getting Started Auto-create your dashboard Add single widgets or the entire das…" at bounding box center [795, 153] width 1532 height 180
drag, startPoint x: 1346, startPoint y: 86, endPoint x: 1514, endPoint y: 72, distance: 168.6
click at [1347, 86] on div "Working Log [DATE] 1:56:07 PM similar widgets [DATE] 1:56:08 PM ai tool text_to…" at bounding box center [1254, 369] width 627 height 575
click at [1552, 73] on icon at bounding box center [1553, 69] width 11 height 11
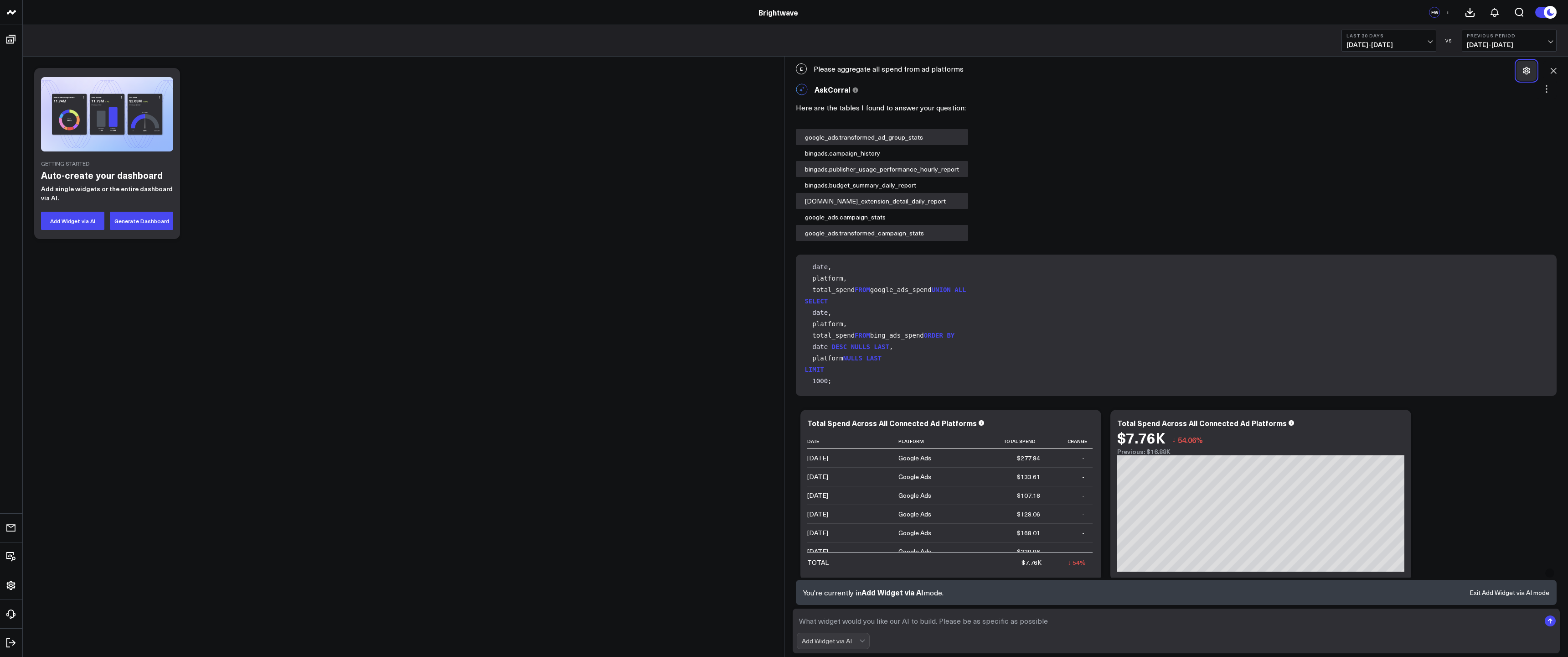
click at [1531, 72] on button at bounding box center [1526, 70] width 20 height 20
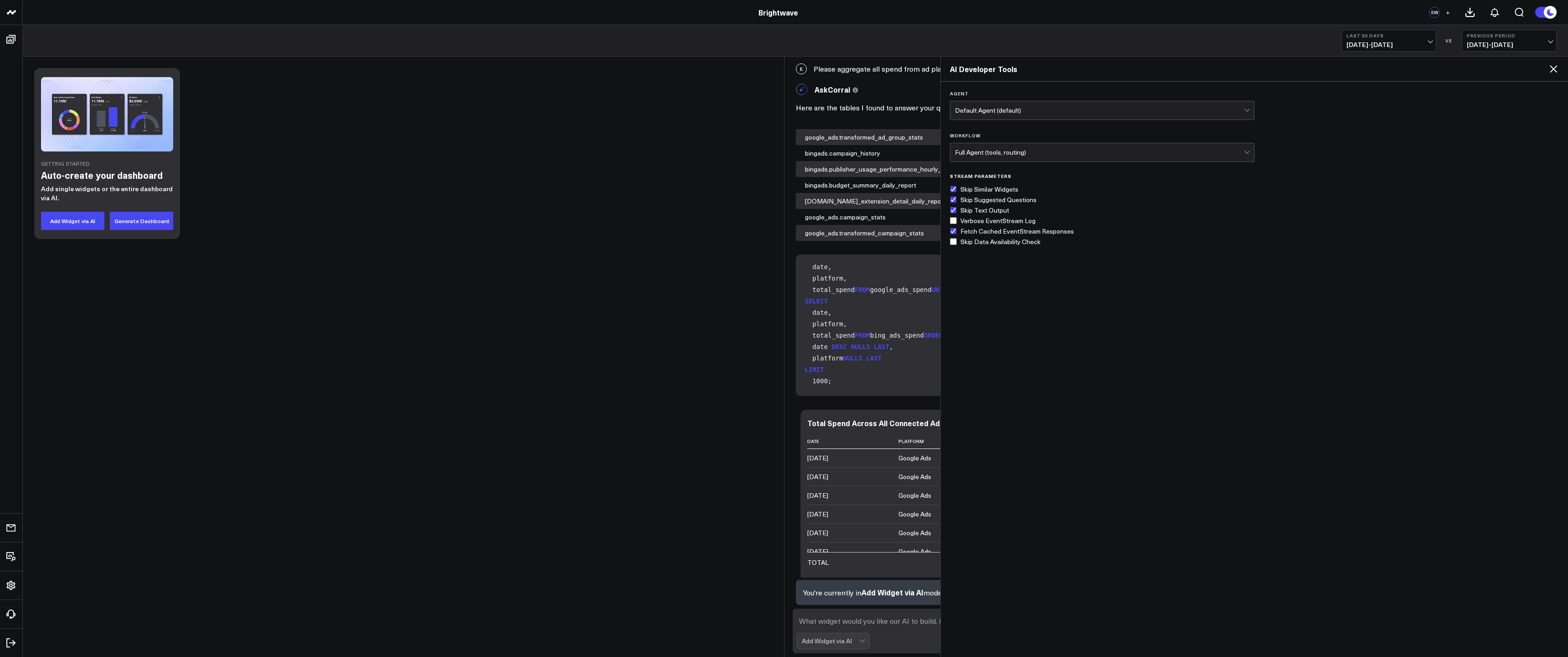
click at [1531, 72] on h2 "AI Developer Tools" at bounding box center [1249, 68] width 598 height 10
click at [1528, 74] on div "AI Developer Tools" at bounding box center [1254, 69] width 627 height 25
